Goal: Task Accomplishment & Management: Manage account settings

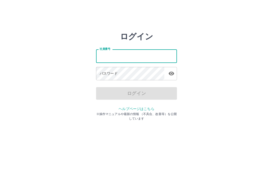
click at [154, 59] on input "社員番号" at bounding box center [136, 55] width 81 height 13
click at [144, 58] on input "社員番号" at bounding box center [136, 55] width 81 height 13
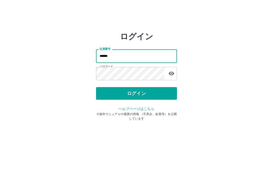
click at [112, 56] on input "*****" at bounding box center [136, 55] width 81 height 13
type input "*"
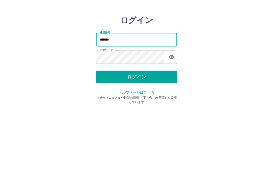
type input "*******"
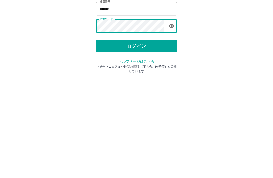
click at [133, 87] on button "ログイン" at bounding box center [136, 93] width 81 height 13
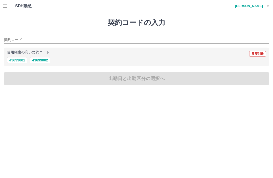
click at [42, 61] on button "43699002" at bounding box center [40, 60] width 20 height 6
type input "********"
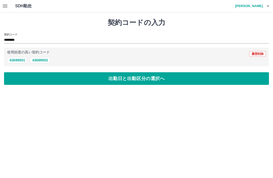
click at [4, 7] on icon "button" at bounding box center [5, 6] width 5 height 3
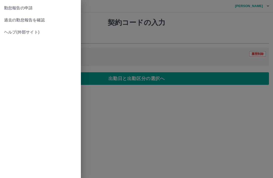
click at [43, 19] on span "過去の勤怠報告を確認" at bounding box center [40, 20] width 73 height 6
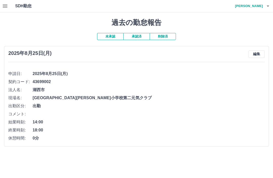
click at [253, 55] on button "編集" at bounding box center [256, 54] width 16 height 8
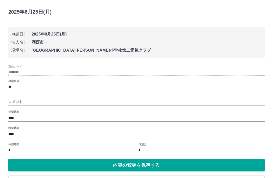
scroll to position [45, 0]
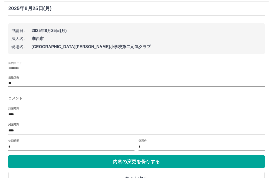
click at [144, 164] on button "内容の変更を保存する" at bounding box center [136, 162] width 256 height 13
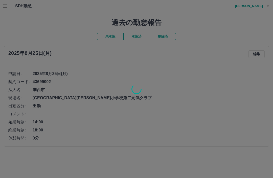
scroll to position [0, 0]
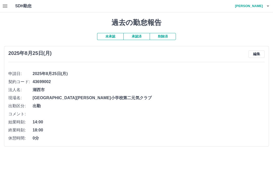
click at [258, 48] on div "[DATE] 編集 申請日: [DATE] 契約コード: 43699002 法人名: [GEOGRAPHIC_DATA] 現場名: [GEOGRAPHIC_D…" at bounding box center [136, 96] width 265 height 101
click at [253, 52] on button "編集" at bounding box center [256, 54] width 16 height 8
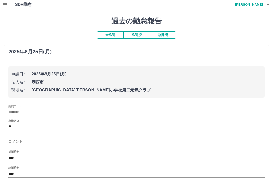
scroll to position [45, 0]
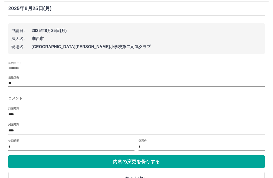
click at [144, 162] on button "内容の変更を保存する" at bounding box center [136, 162] width 256 height 13
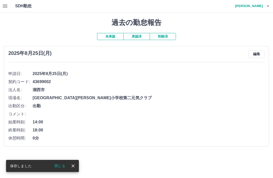
click at [61, 164] on button "閉じる" at bounding box center [59, 167] width 19 height 8
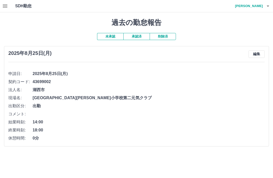
click at [270, 4] on icon "button" at bounding box center [268, 6] width 6 height 6
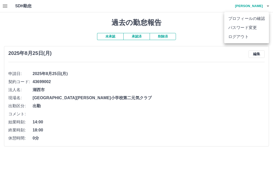
click at [245, 36] on li "ログアウト" at bounding box center [246, 36] width 45 height 9
